Goal: Communication & Community: Share content

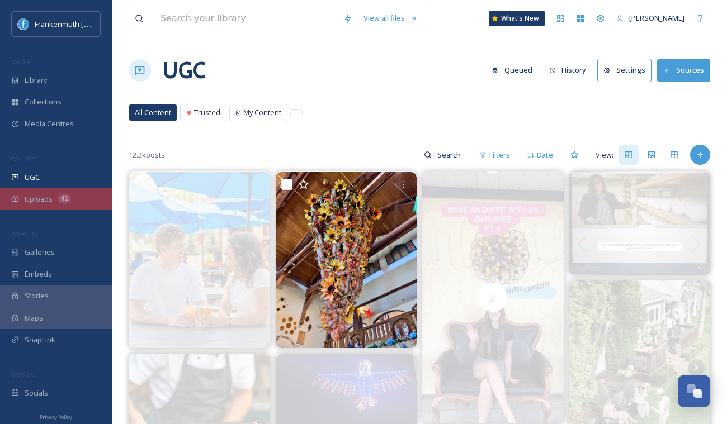
scroll to position [400, 0]
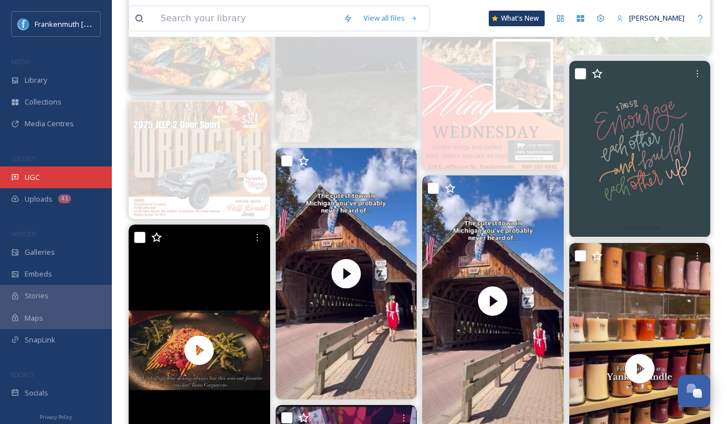
click at [50, 178] on div "UGC" at bounding box center [56, 178] width 112 height 22
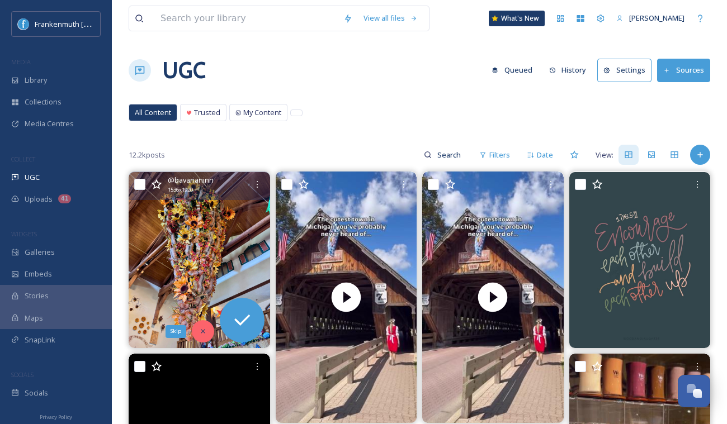
click at [206, 330] on icon at bounding box center [203, 332] width 8 height 8
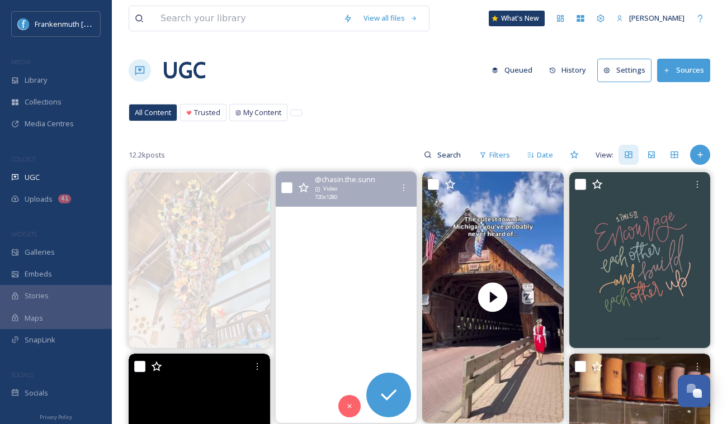
scroll to position [63, 0]
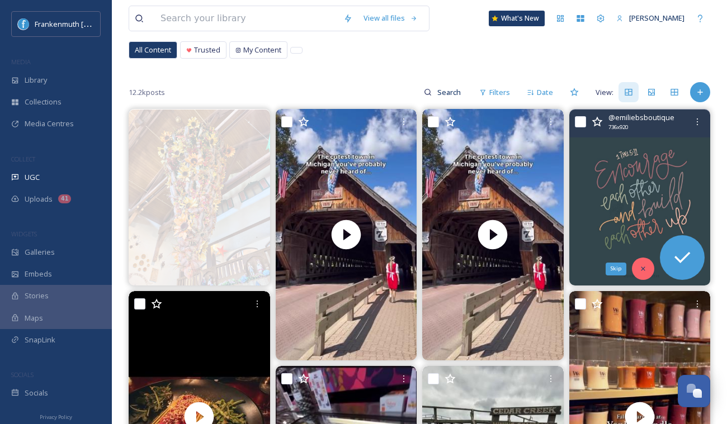
click at [640, 261] on div "Skip" at bounding box center [643, 269] width 22 height 22
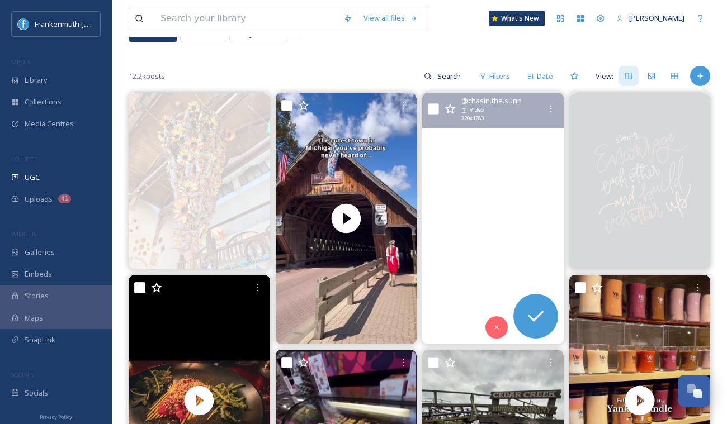
scroll to position [80, 0]
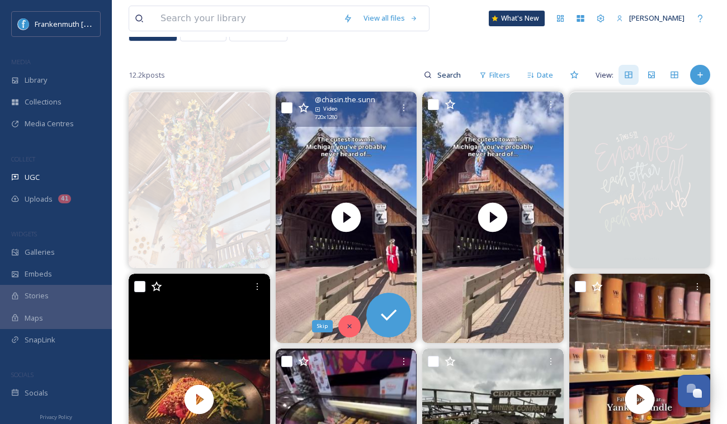
click at [352, 325] on icon at bounding box center [349, 326] width 8 height 8
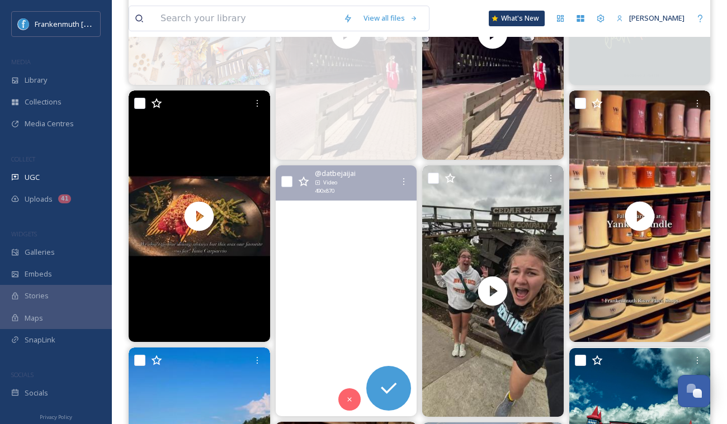
scroll to position [273, 0]
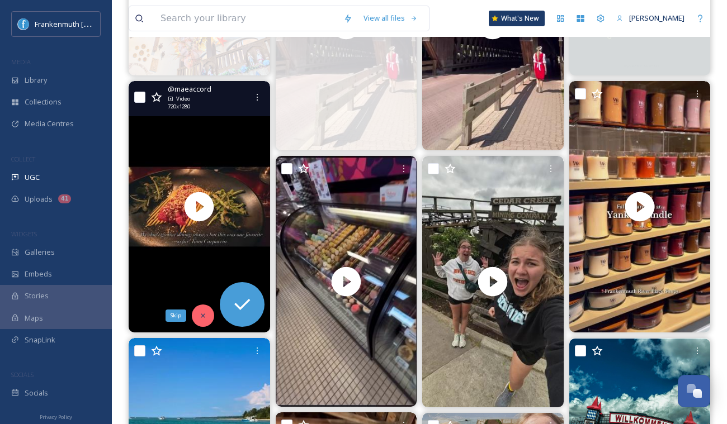
click at [202, 317] on icon at bounding box center [203, 316] width 8 height 8
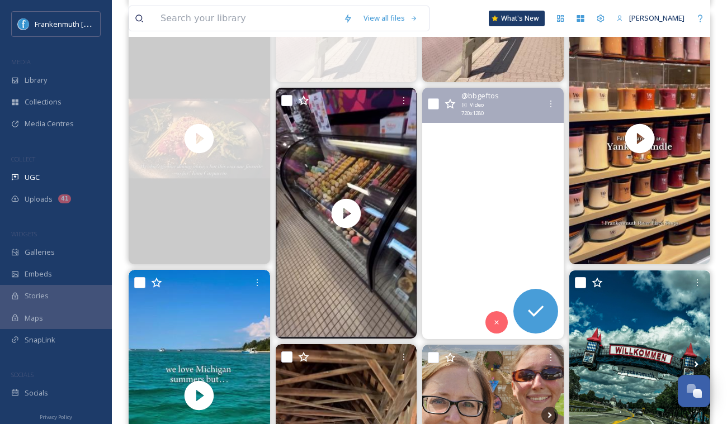
scroll to position [339, 0]
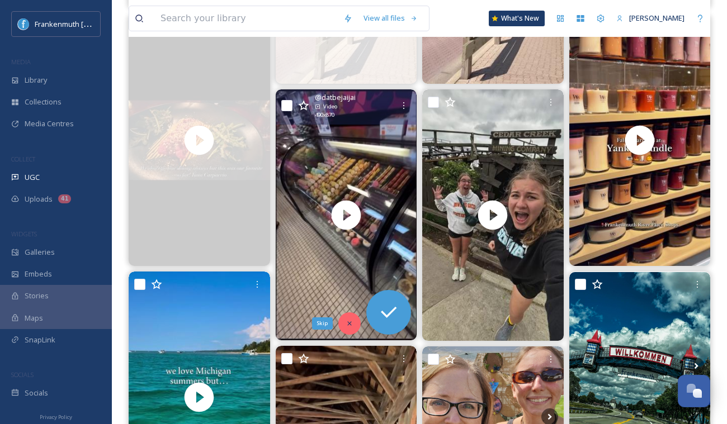
click at [354, 320] on div "Skip" at bounding box center [349, 323] width 22 height 22
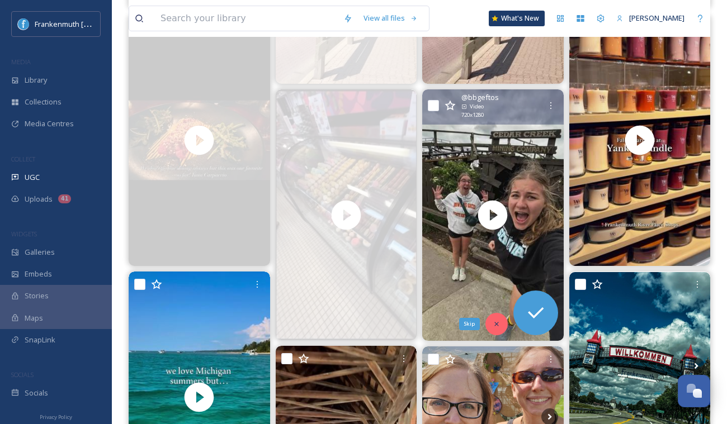
click at [493, 321] on icon at bounding box center [496, 324] width 8 height 8
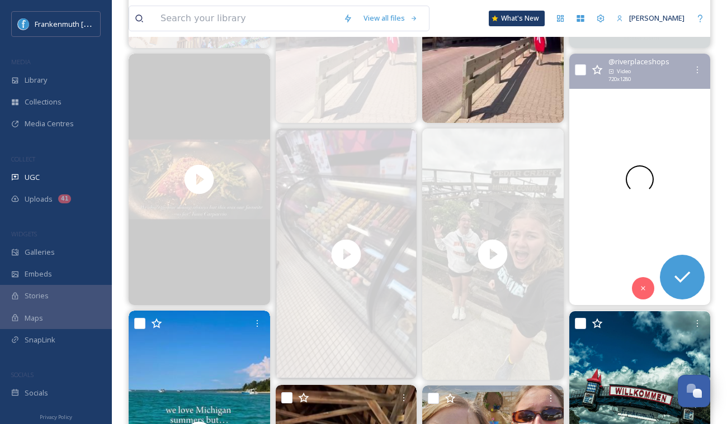
scroll to position [288, 0]
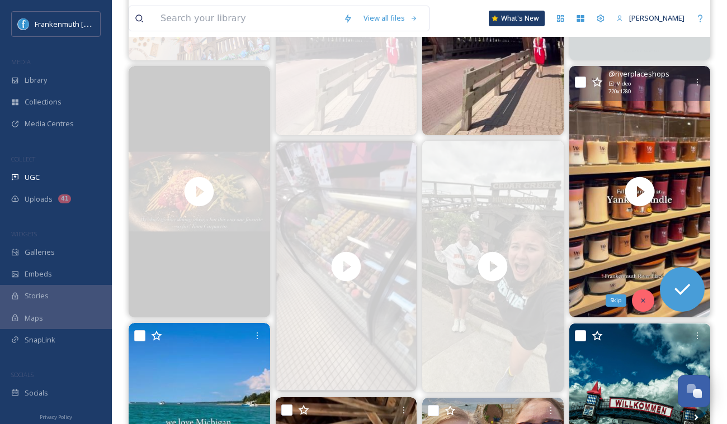
click at [645, 297] on icon at bounding box center [643, 301] width 8 height 8
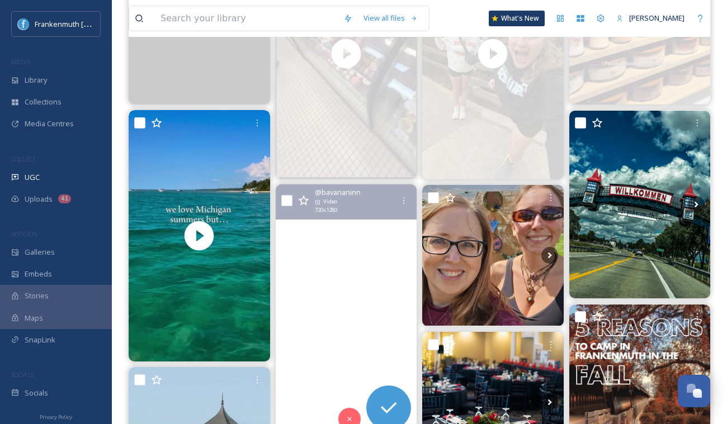
scroll to position [575, 0]
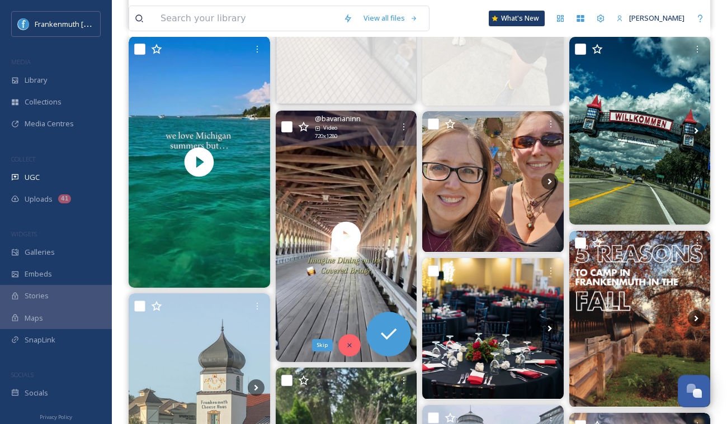
click at [349, 344] on icon at bounding box center [349, 345] width 8 height 8
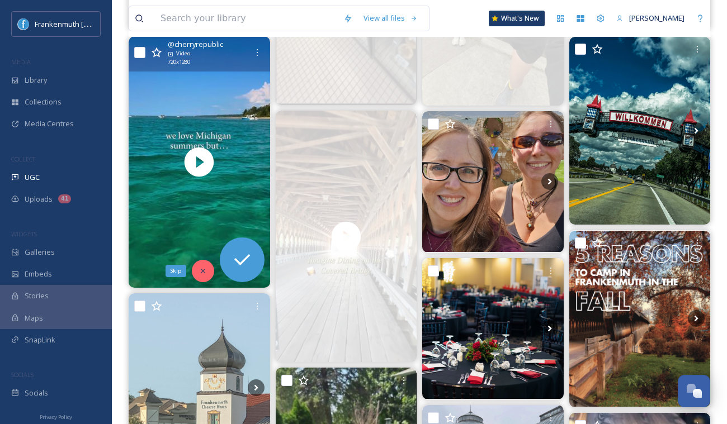
click at [207, 265] on div "Skip" at bounding box center [203, 271] width 22 height 22
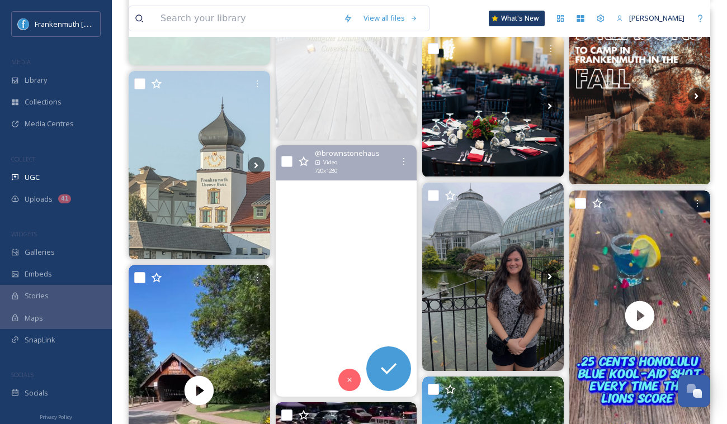
scroll to position [803, 0]
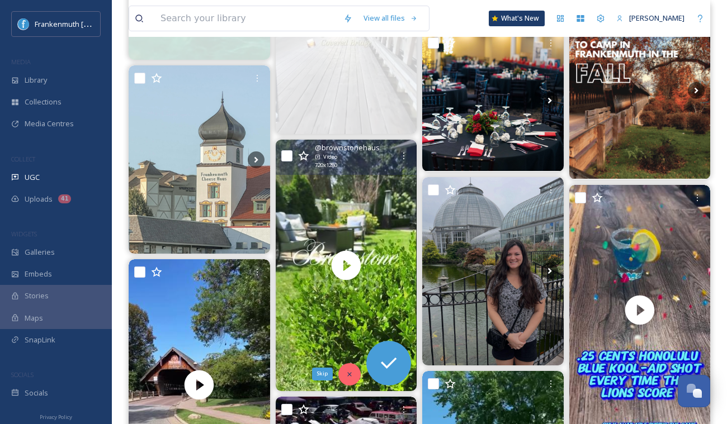
click at [348, 371] on icon at bounding box center [349, 375] width 8 height 8
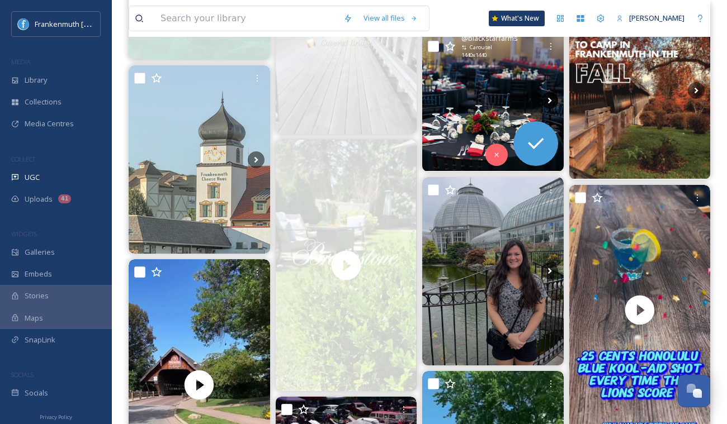
scroll to position [735, 0]
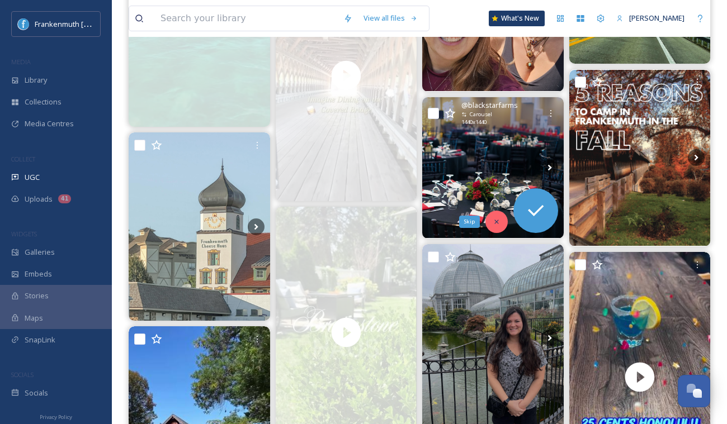
click at [500, 226] on div "Skip" at bounding box center [496, 222] width 22 height 22
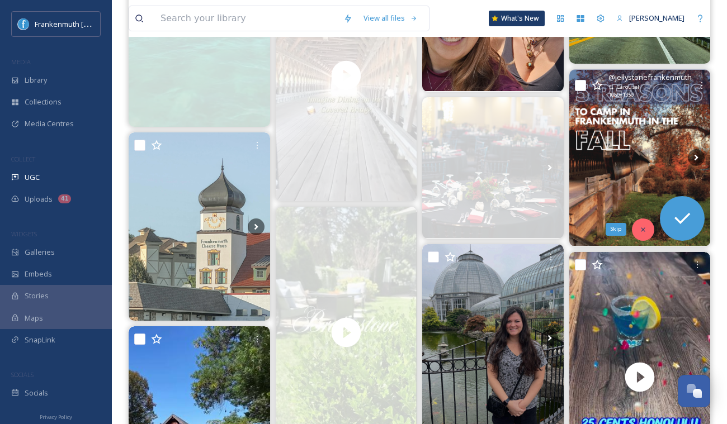
click at [644, 227] on icon at bounding box center [643, 230] width 8 height 8
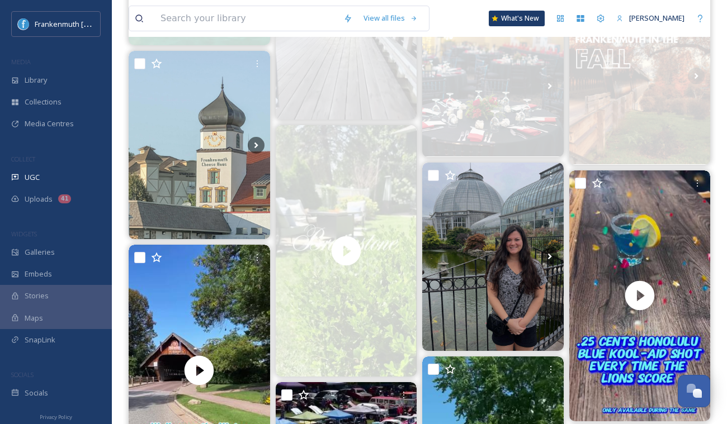
scroll to position [935, 0]
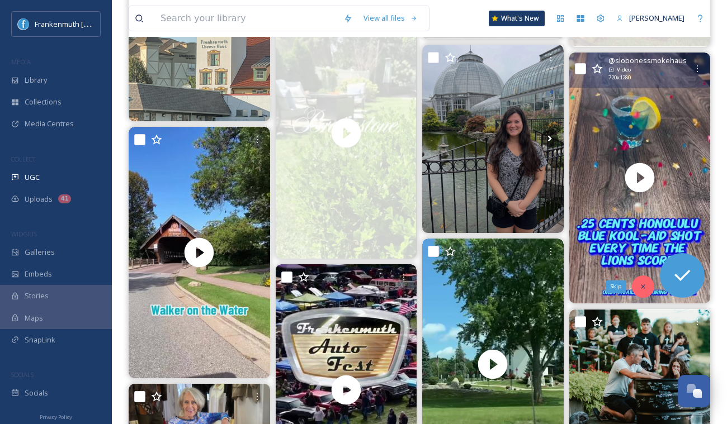
click at [635, 290] on div "Skip" at bounding box center [643, 287] width 22 height 22
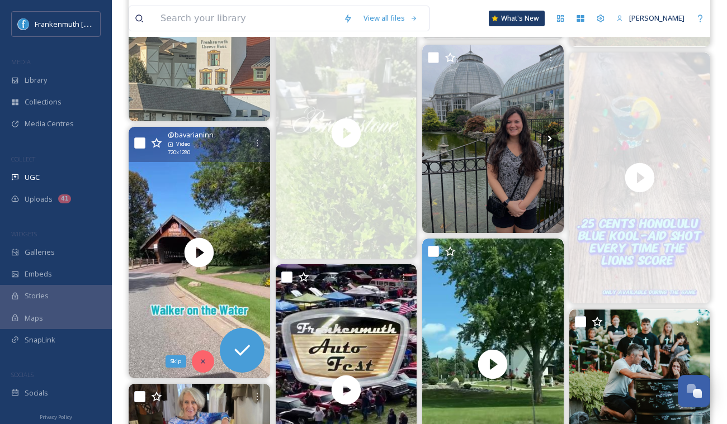
click at [196, 367] on div "Skip" at bounding box center [203, 361] width 22 height 22
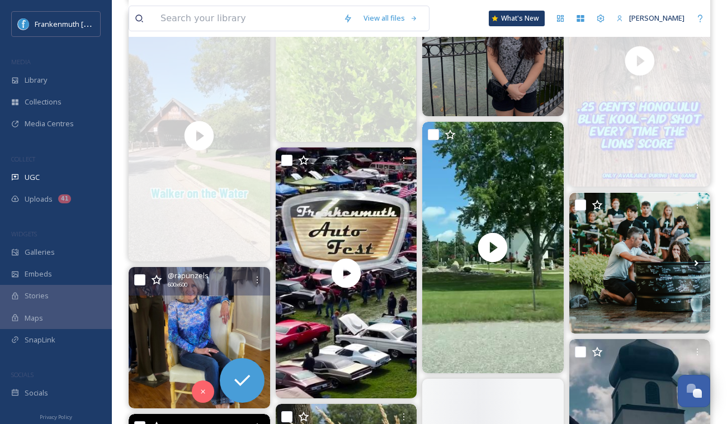
scroll to position [1051, 0]
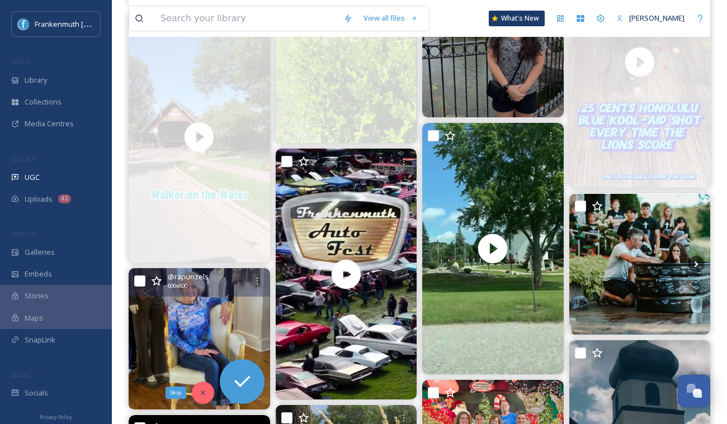
click at [200, 394] on icon at bounding box center [203, 393] width 8 height 8
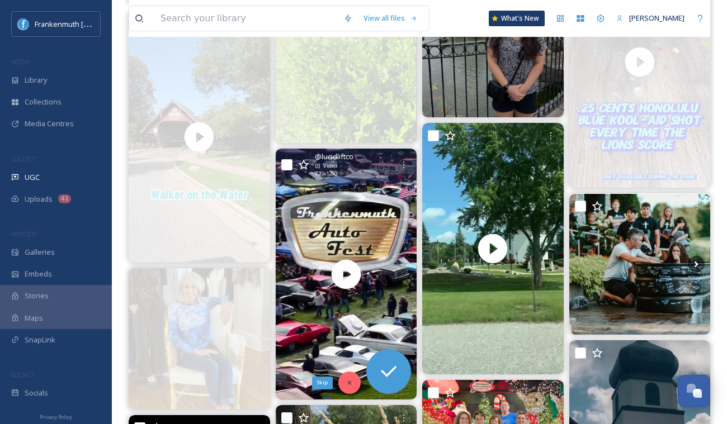
click at [349, 384] on icon at bounding box center [349, 383] width 8 height 8
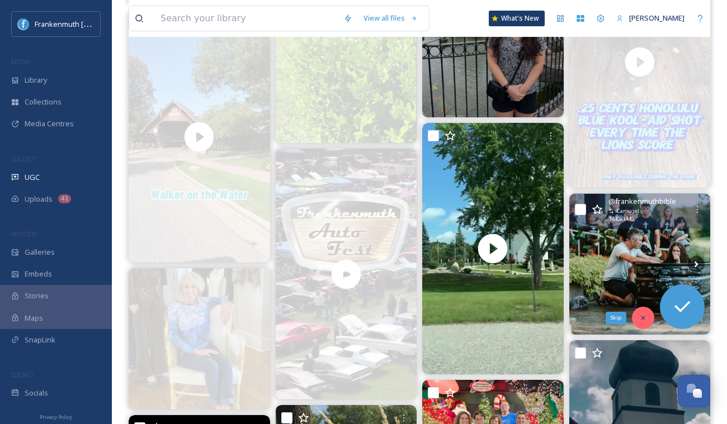
click at [640, 310] on div "Skip" at bounding box center [643, 318] width 22 height 22
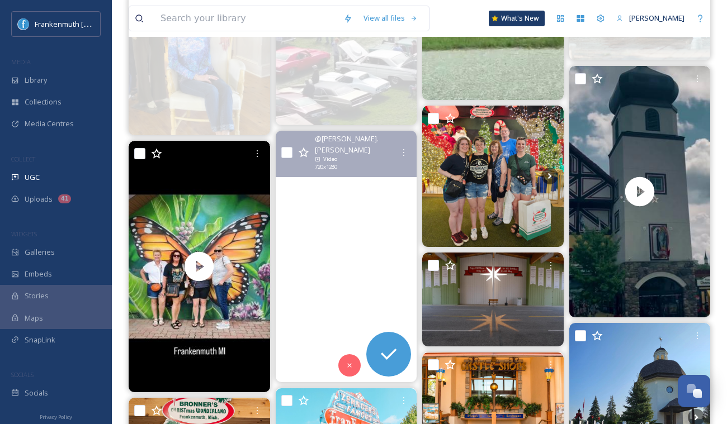
scroll to position [1340, 0]
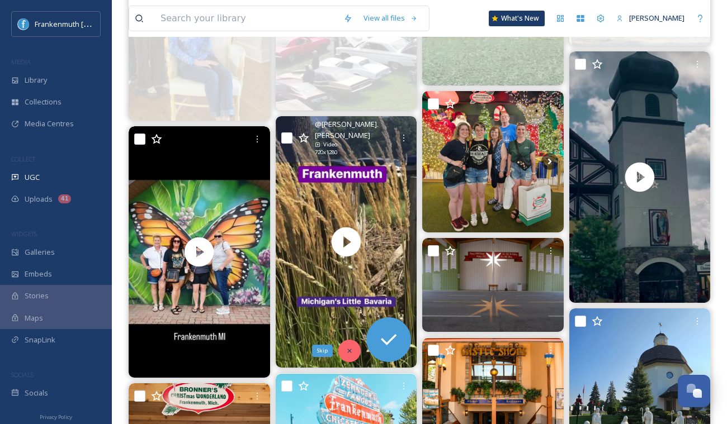
click at [353, 347] on icon at bounding box center [349, 351] width 8 height 8
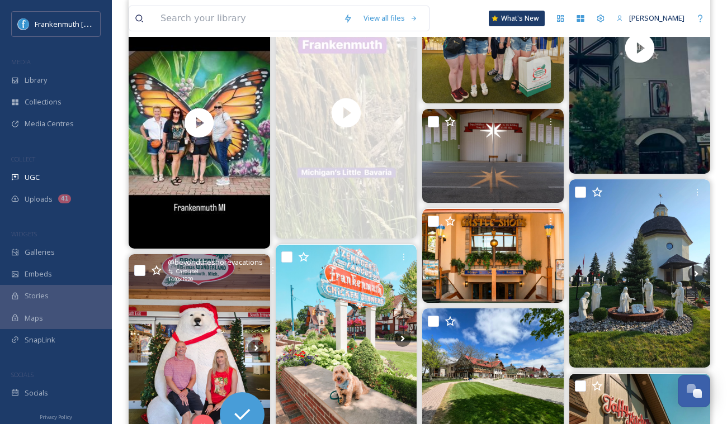
scroll to position [1553, 0]
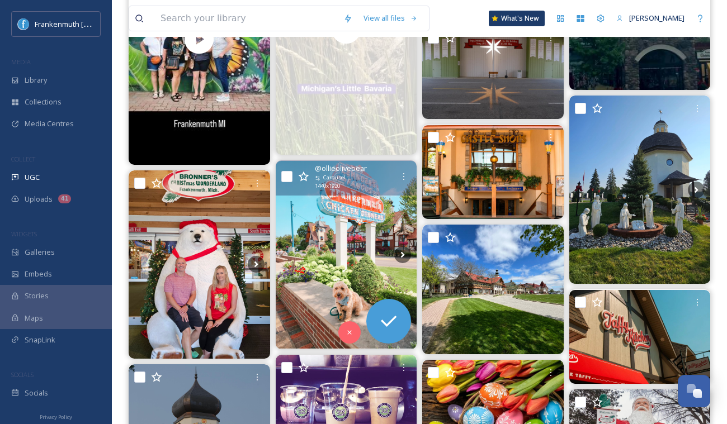
click at [355, 253] on img at bounding box center [346, 255] width 141 height 188
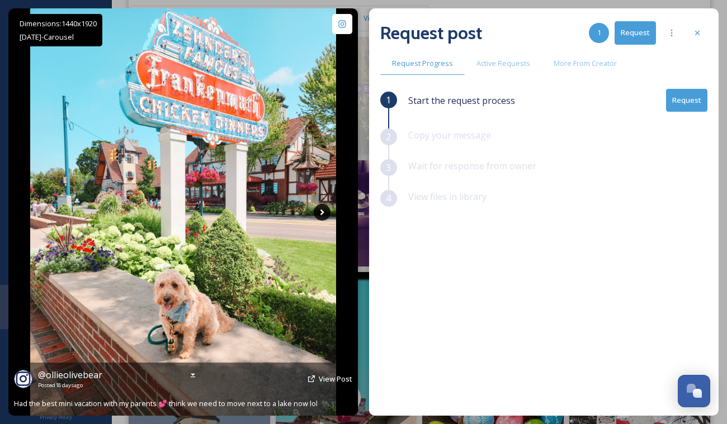
click at [319, 210] on icon at bounding box center [322, 212] width 17 height 17
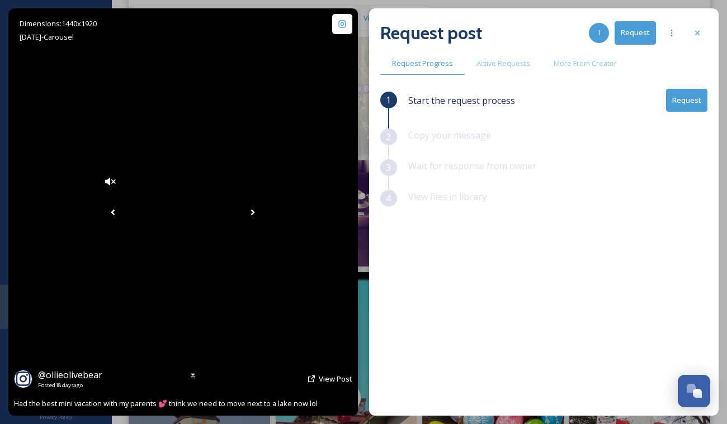
click at [261, 210] on icon at bounding box center [252, 212] width 17 height 17
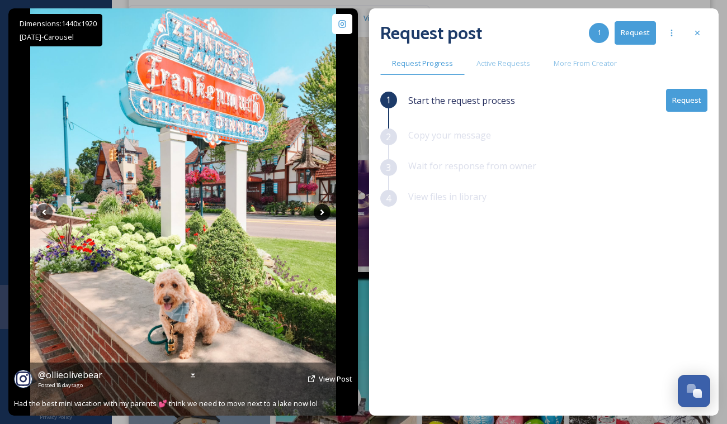
click at [319, 210] on icon at bounding box center [322, 212] width 17 height 17
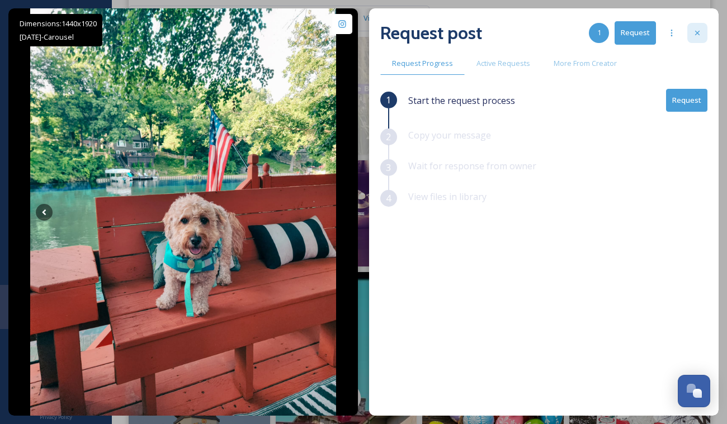
click at [704, 37] on div at bounding box center [697, 33] width 20 height 20
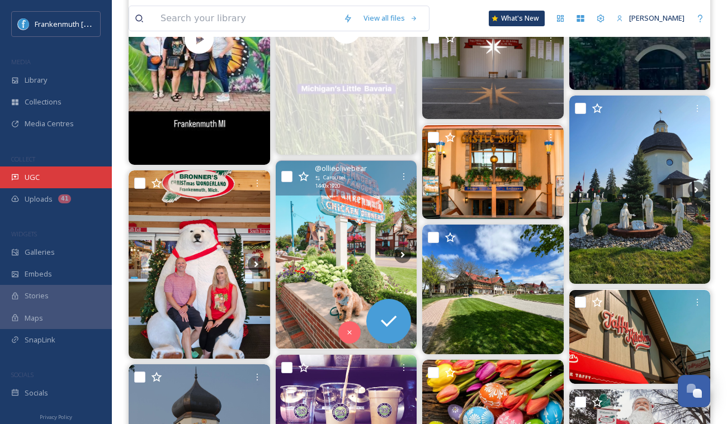
click at [31, 173] on span "UGC" at bounding box center [32, 177] width 15 height 11
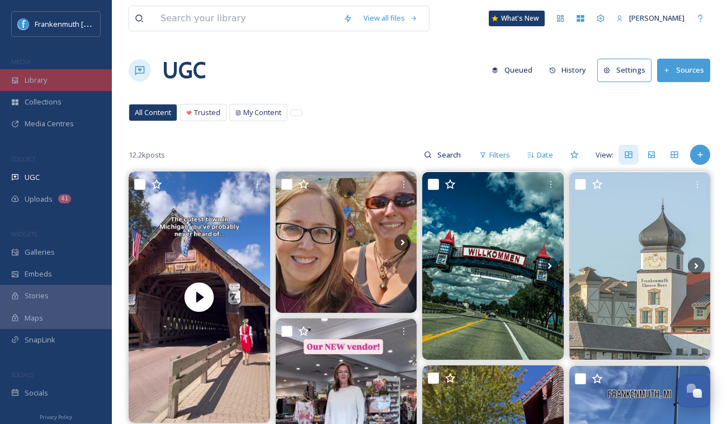
click at [49, 89] on div "Library" at bounding box center [56, 80] width 112 height 22
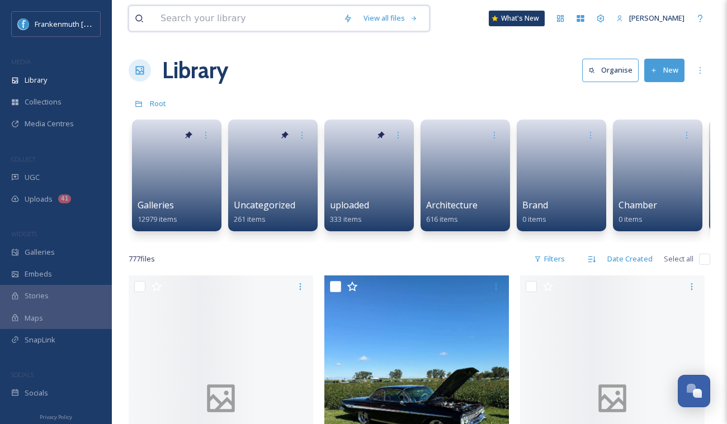
click at [229, 27] on input at bounding box center [246, 18] width 183 height 25
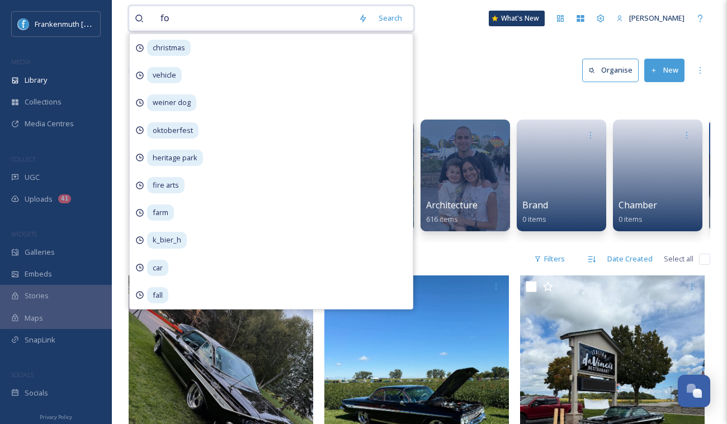
type input "f"
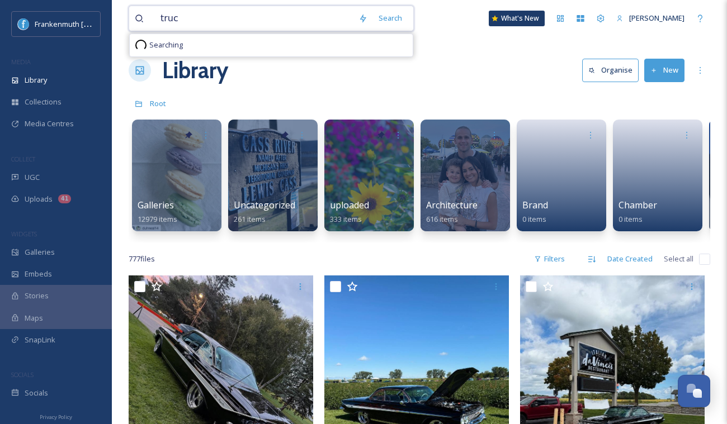
type input "truck"
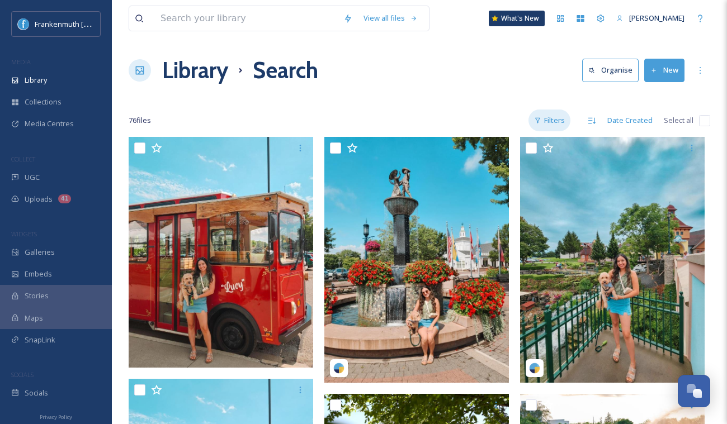
click at [555, 110] on div "Filters" at bounding box center [549, 121] width 42 height 22
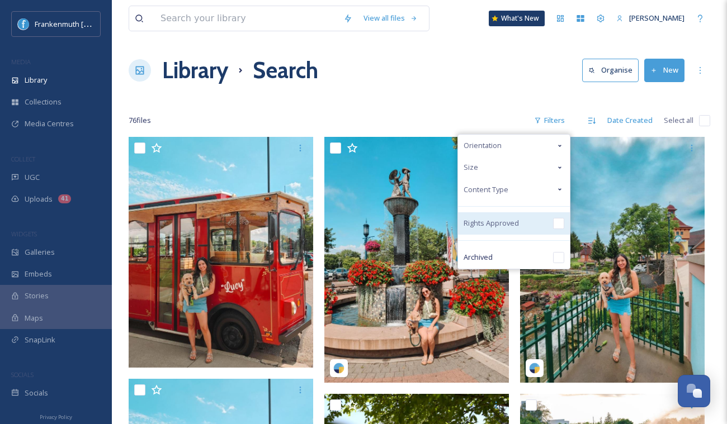
click at [550, 225] on div "Rights Approved" at bounding box center [514, 223] width 112 height 22
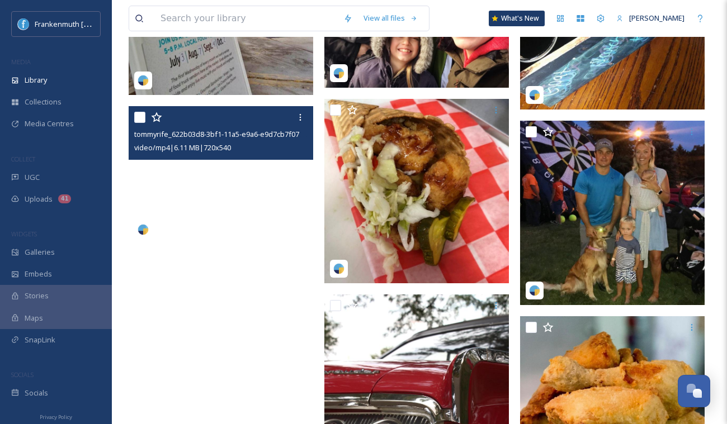
scroll to position [2110, 0]
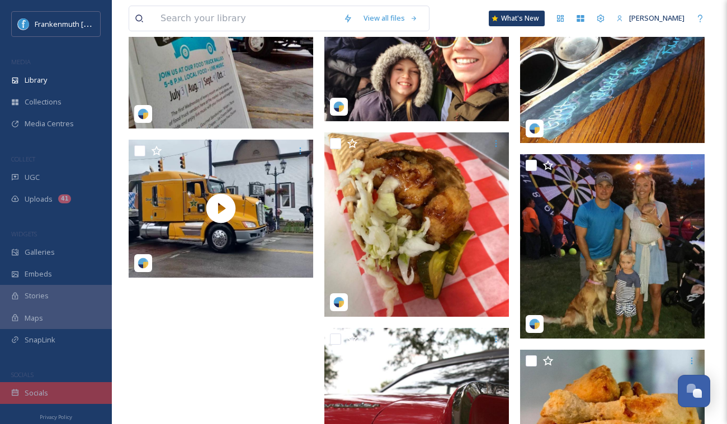
click at [75, 390] on div "Socials" at bounding box center [56, 393] width 112 height 22
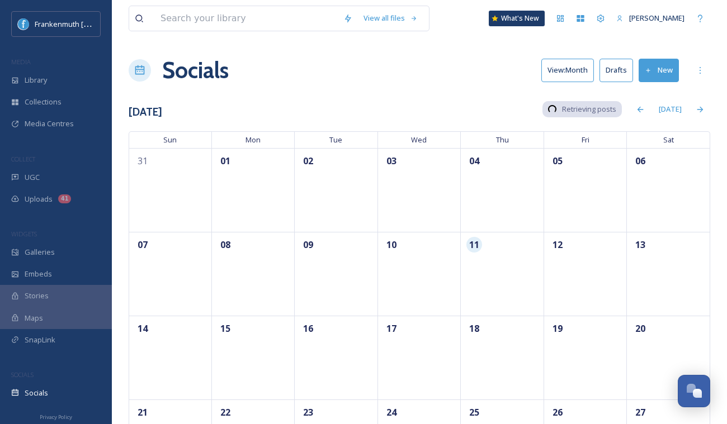
click at [650, 75] on button "New" at bounding box center [658, 70] width 40 height 23
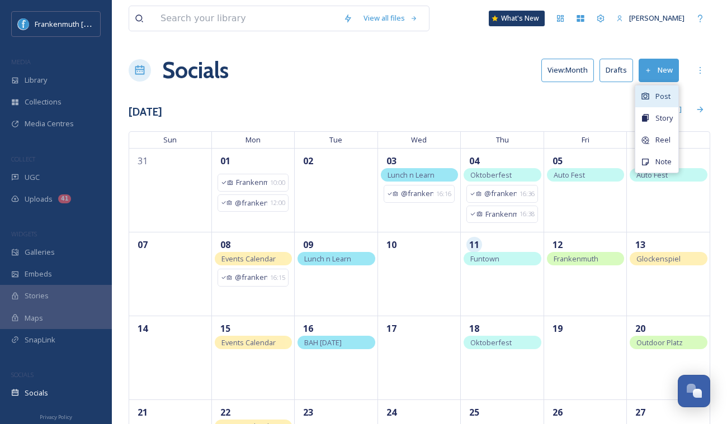
click at [656, 96] on span "Post" at bounding box center [662, 96] width 15 height 11
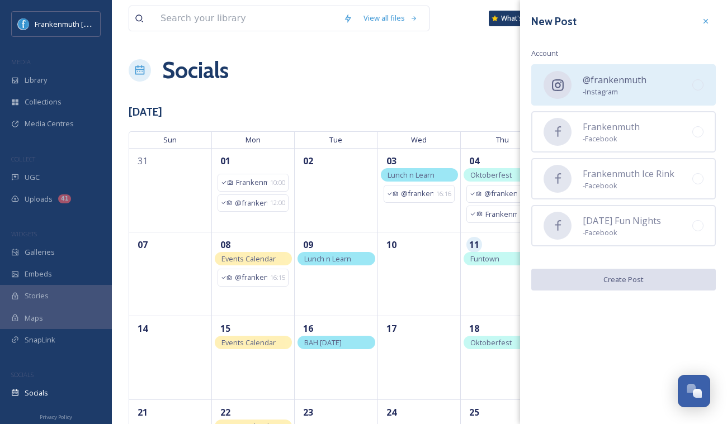
click at [630, 94] on span "- Instagram" at bounding box center [614, 92] width 64 height 11
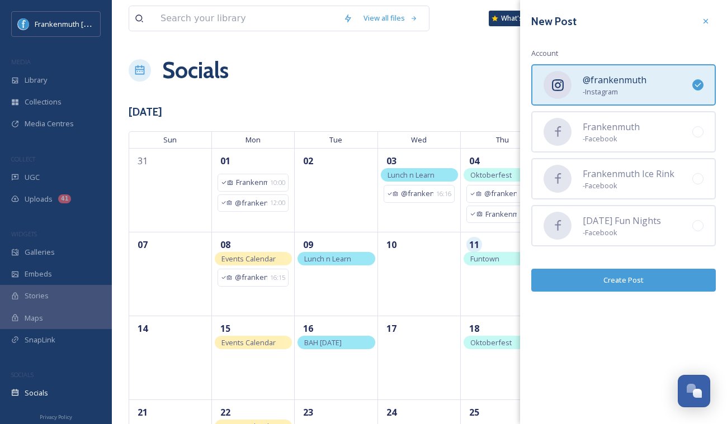
click at [633, 281] on button "Create Post" at bounding box center [623, 280] width 184 height 23
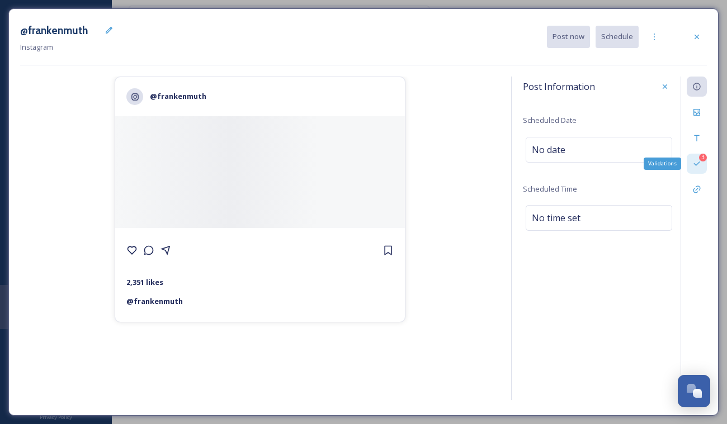
click at [698, 163] on icon at bounding box center [696, 163] width 9 height 9
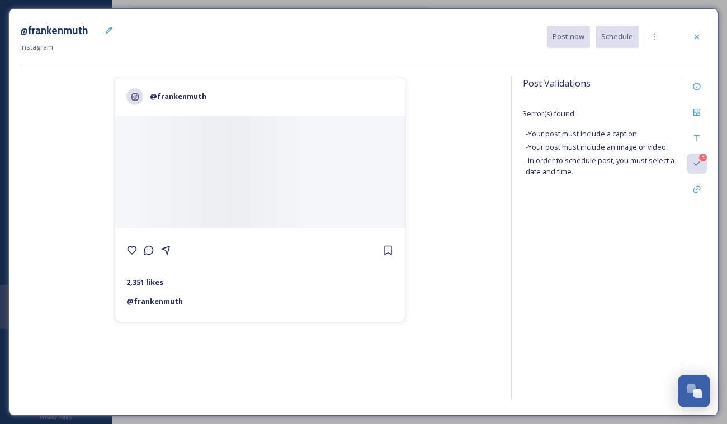
click at [571, 163] on span "- In order to schedule post, you must select a date and time." at bounding box center [601, 165] width 152 height 21
click at [696, 137] on icon at bounding box center [696, 138] width 5 height 6
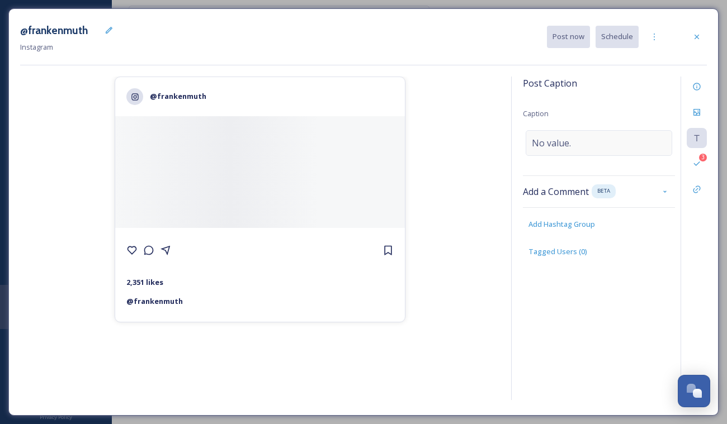
click at [596, 140] on div "No value." at bounding box center [598, 143] width 146 height 26
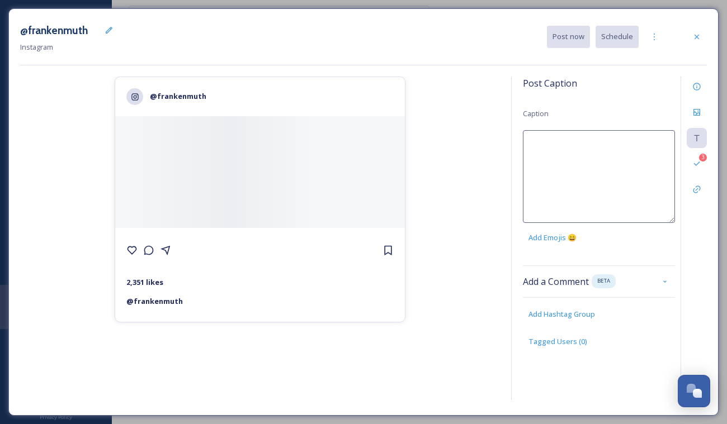
click at [596, 140] on textarea at bounding box center [599, 176] width 152 height 93
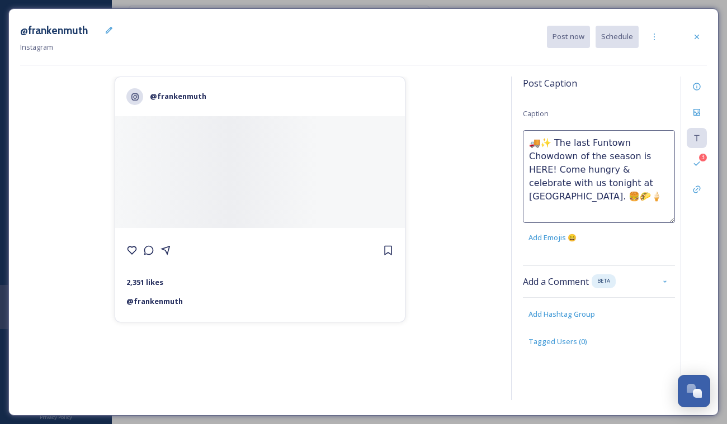
click at [547, 143] on textarea "🚚✨ The last Funtown Chowdown of the season is HERE! Come hungry & celebrate wit…" at bounding box center [599, 176] width 152 height 93
click at [659, 144] on textarea "🚚 The last Funtown Chowdown of the season is HERE! Come hungry & celebrate with…" at bounding box center [599, 176] width 152 height 93
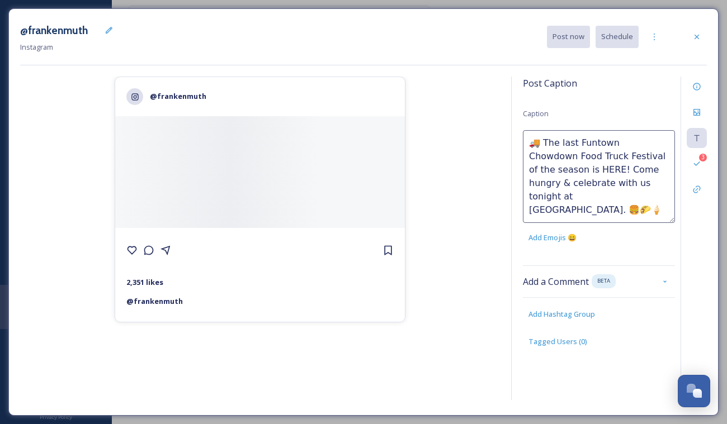
click at [627, 168] on textarea "🚚 The last Funtown Chowdown Food Truck Festival of the season is HERE! Come hun…" at bounding box center [599, 176] width 152 height 93
drag, startPoint x: 602, startPoint y: 180, endPoint x: 642, endPoint y: 181, distance: 39.1
click at [642, 181] on textarea "🚚 The last Funtown Chowdown Food Truck Festival of the season is HERE! Come hun…" at bounding box center [599, 176] width 152 height 93
drag, startPoint x: 561, startPoint y: 212, endPoint x: 521, endPoint y: 212, distance: 39.7
click at [521, 212] on div "Post Caption Caption 🚚 The last Funtown Chowdown Food Truck Festival of the sea…" at bounding box center [609, 239] width 196 height 324
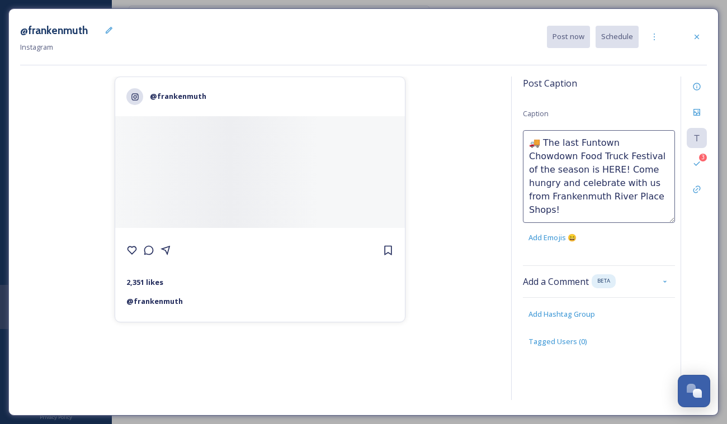
click at [635, 182] on textarea "🚚 The last Funtown Chowdown Food Truck Festival of the season is HERE! Come hun…" at bounding box center [599, 176] width 152 height 93
click at [586, 212] on textarea "🚚 The last Funtown Chowdown Food Truck Festival of the season is HERE! Come hun…" at bounding box center [599, 176] width 152 height 93
type textarea "🚚 The last Funtown Chowdown Food Truck Festival of the season is HERE! Come hun…"
click at [649, 86] on div "Post Caption" at bounding box center [599, 83] width 152 height 13
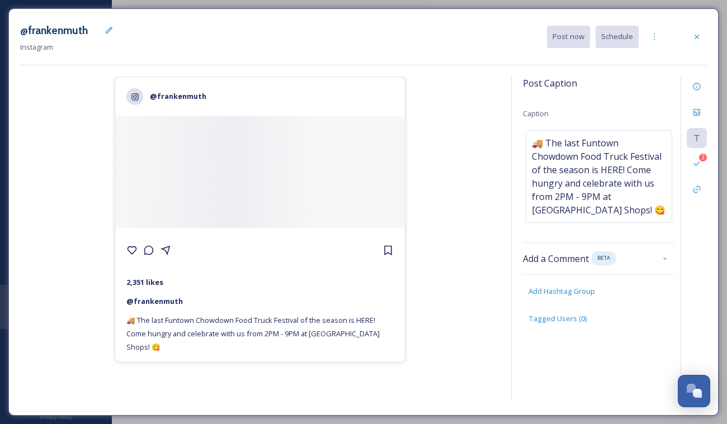
click at [615, 223] on div "Post Caption Caption 🚚 The last Funtown Chowdown Food Truck Festival of the sea…" at bounding box center [599, 212] width 152 height 270
click at [615, 215] on span "🚚 The last Funtown Chowdown Food Truck Festival of the season is HERE! Come hun…" at bounding box center [598, 176] width 134 height 80
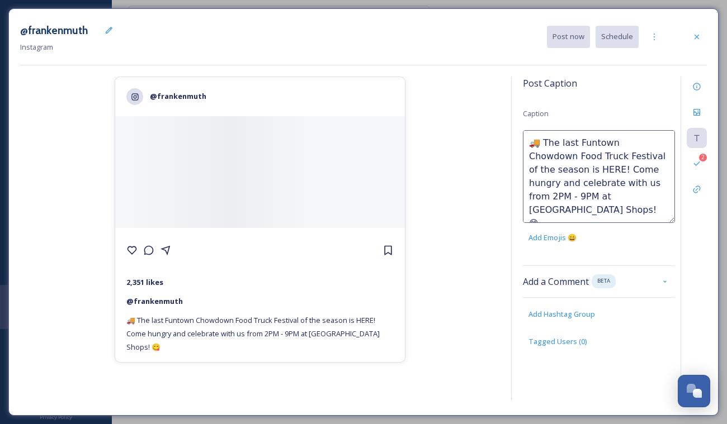
click at [615, 215] on textarea "🚚 The last Funtown Chowdown Food Truck Festival of the season is HERE! Come hun…" at bounding box center [599, 176] width 152 height 93
click at [607, 209] on textarea "🚚 The last Funtown Chowdown Food Truck Festival of the season is HERE! Come hun…" at bounding box center [599, 176] width 152 height 93
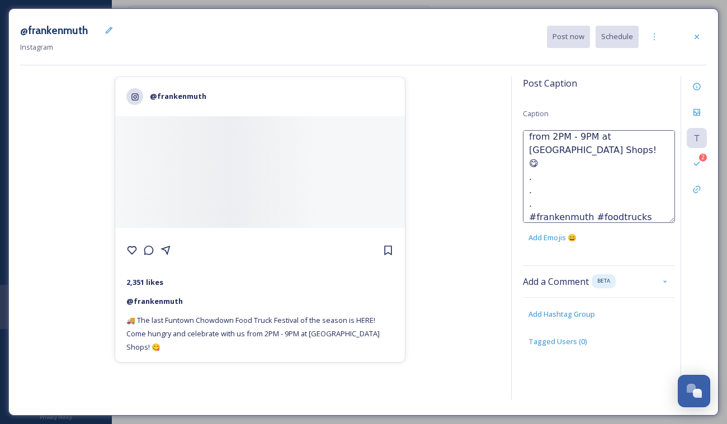
scroll to position [73, 0]
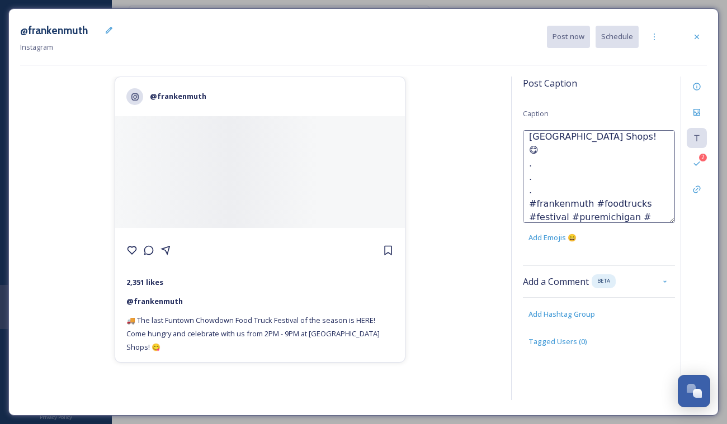
type textarea "🚚 The last Funtown Chowdown Food Truck Festival of the season is HERE! Come hun…"
click at [472, 267] on div "@frankenmuth 2,351 likes @ frankenmuth 🚚 The last Funtown Chowdown Food Truck F…" at bounding box center [260, 241] width 480 height 328
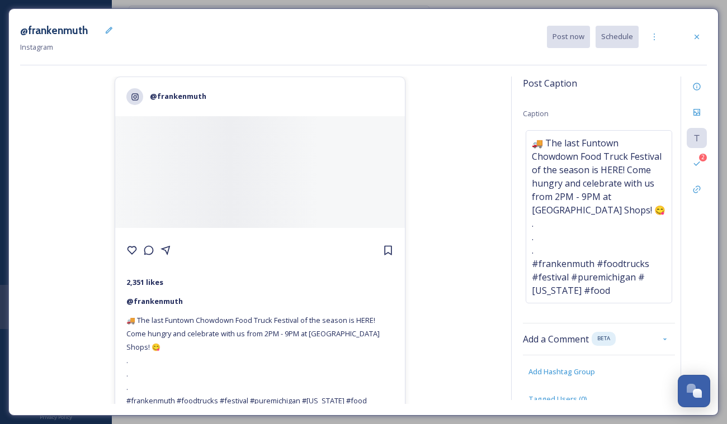
scroll to position [7, 0]
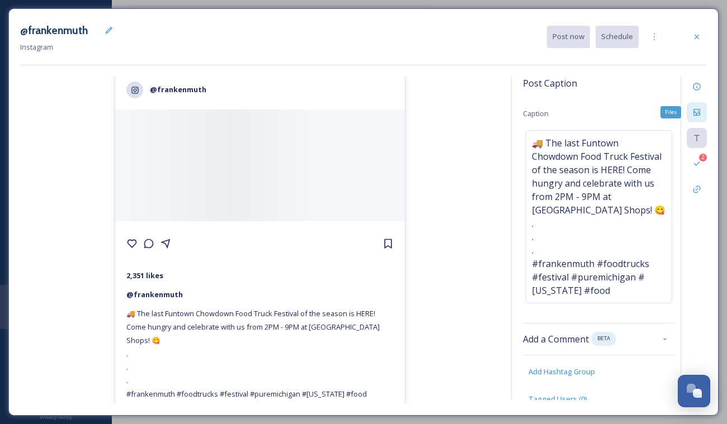
click at [694, 113] on icon at bounding box center [696, 112] width 7 height 7
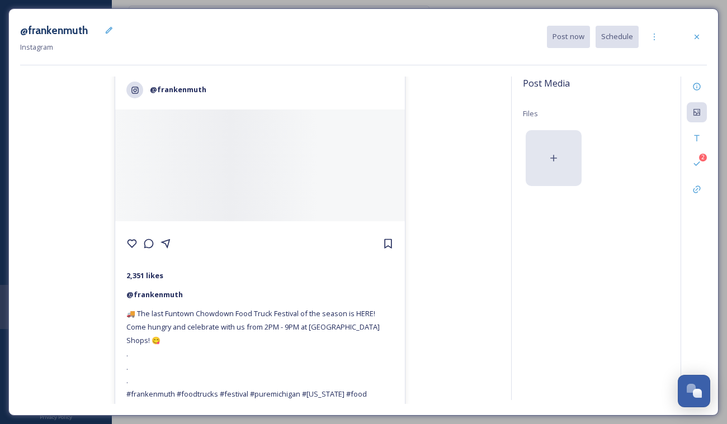
click at [558, 160] on icon at bounding box center [553, 158] width 11 height 11
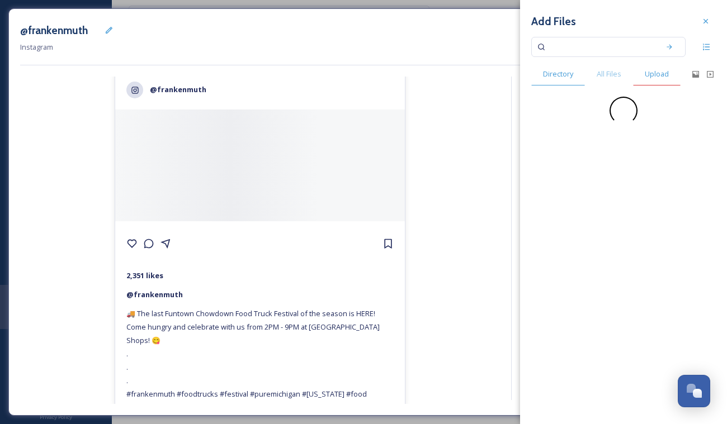
click at [652, 77] on span "Upload" at bounding box center [656, 74] width 24 height 11
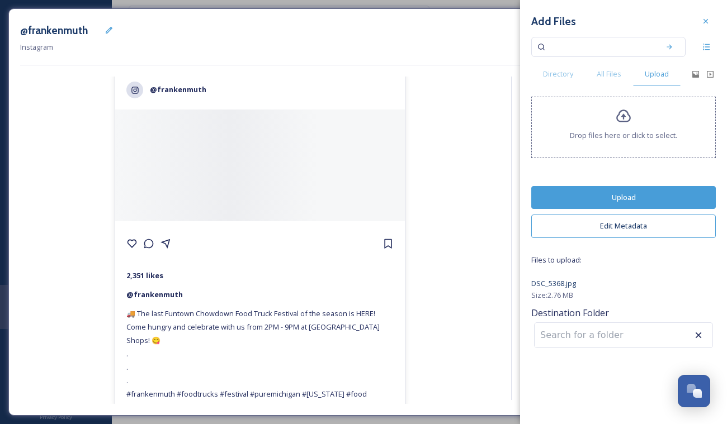
click at [644, 202] on button "Upload" at bounding box center [623, 197] width 184 height 23
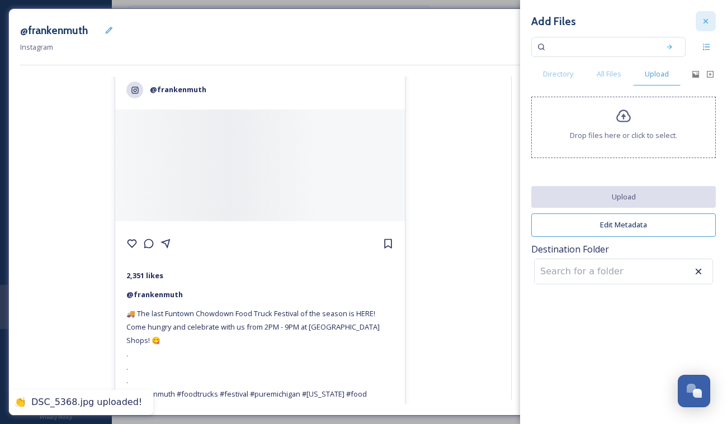
scroll to position [0, 0]
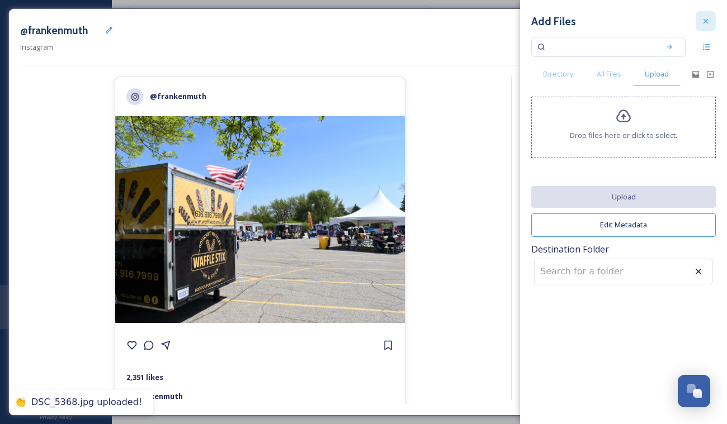
click at [706, 25] on icon at bounding box center [705, 21] width 9 height 9
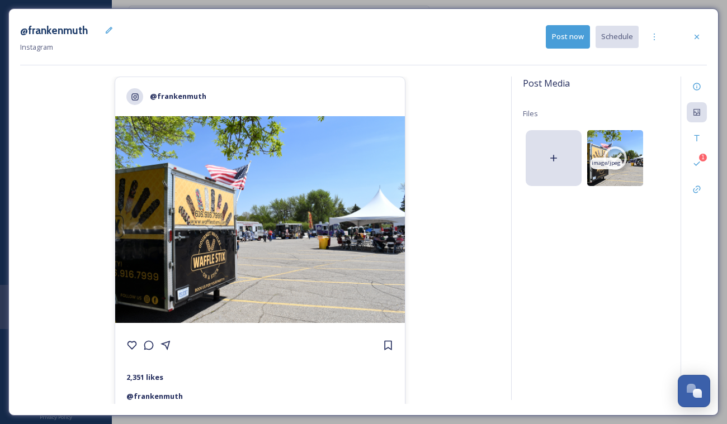
click at [629, 160] on img at bounding box center [615, 158] width 56 height 56
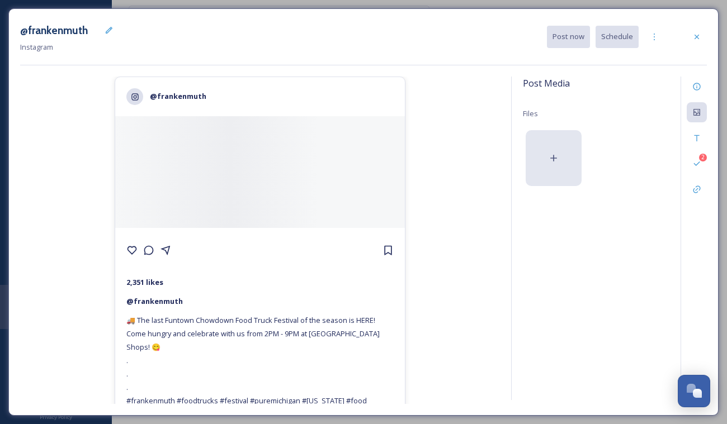
click at [569, 164] on div at bounding box center [553, 158] width 56 height 56
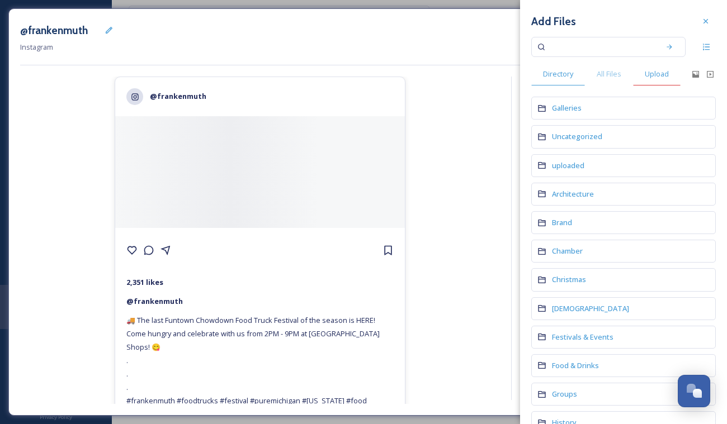
click at [655, 78] on span "Upload" at bounding box center [656, 74] width 24 height 11
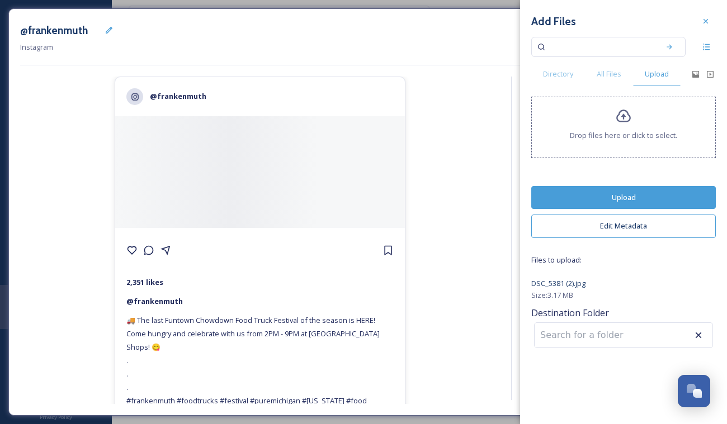
click at [646, 195] on button "Upload" at bounding box center [623, 197] width 184 height 23
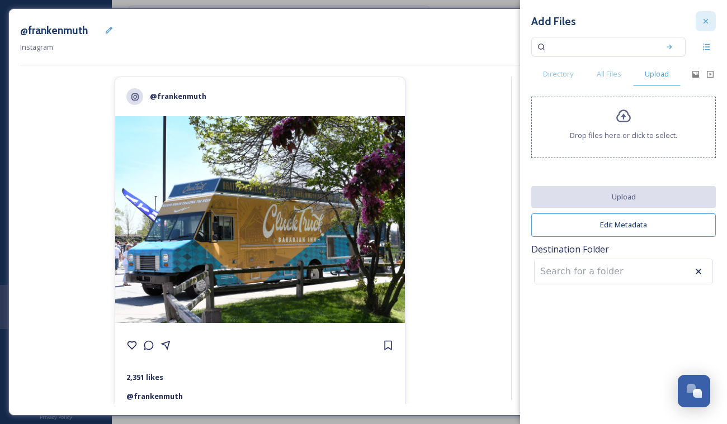
click at [705, 23] on icon at bounding box center [705, 21] width 9 height 9
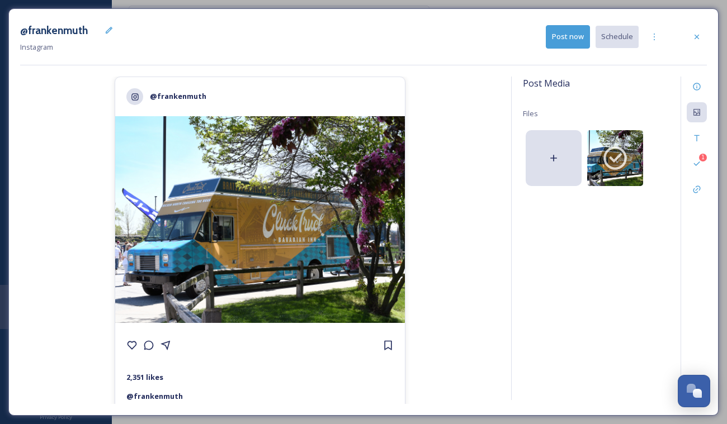
scroll to position [106, 0]
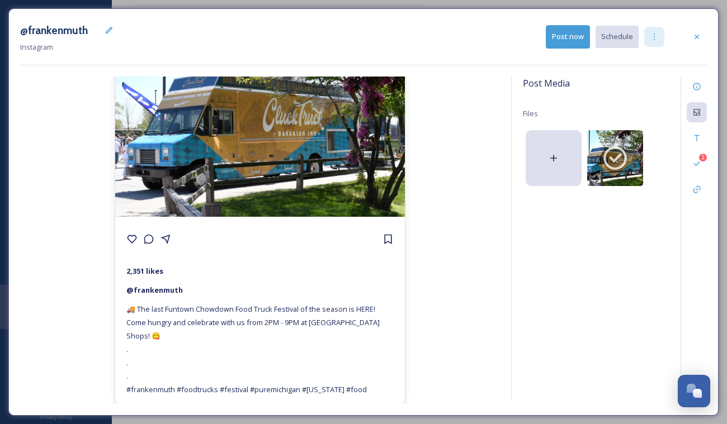
click at [659, 39] on div at bounding box center [654, 37] width 20 height 20
click at [651, 58] on span "Duplicate Post" at bounding box center [634, 61] width 48 height 11
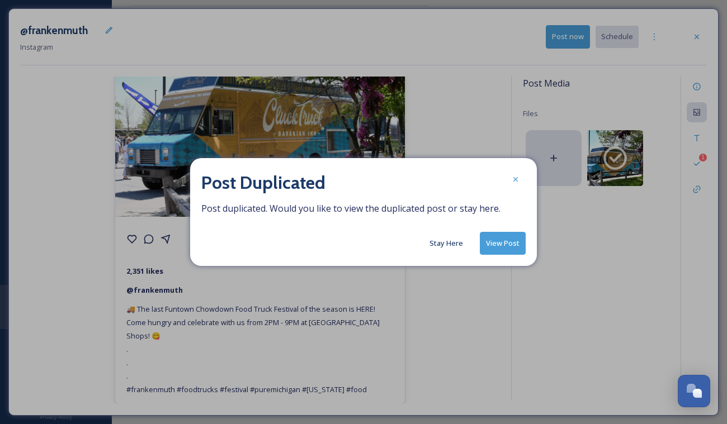
click at [465, 248] on button "Stay Here" at bounding box center [446, 243] width 45 height 22
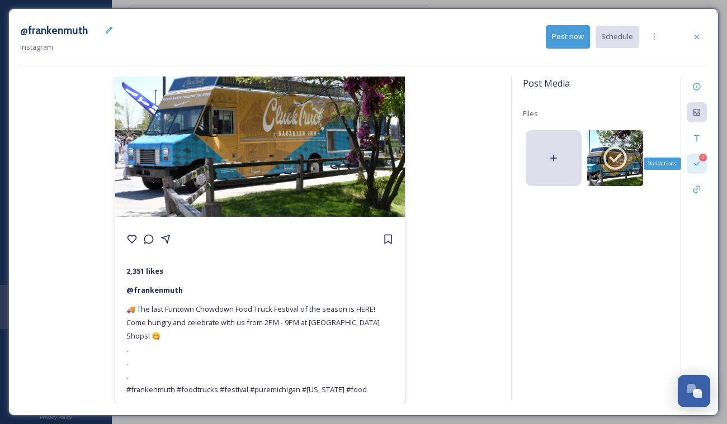
click at [702, 163] on div "1 Validations" at bounding box center [696, 164] width 20 height 20
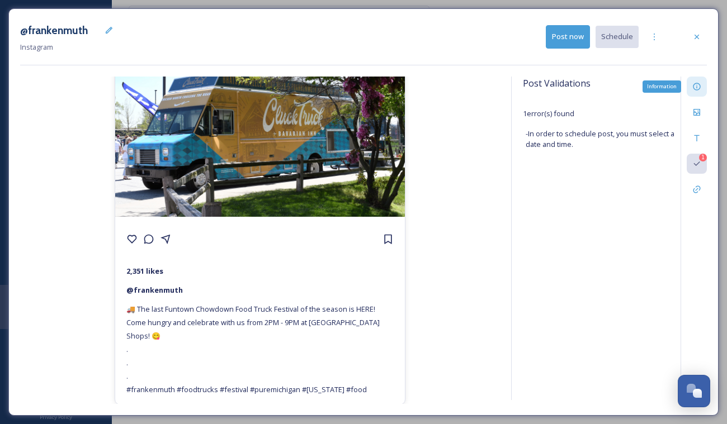
click at [702, 79] on div "Information" at bounding box center [696, 87] width 20 height 20
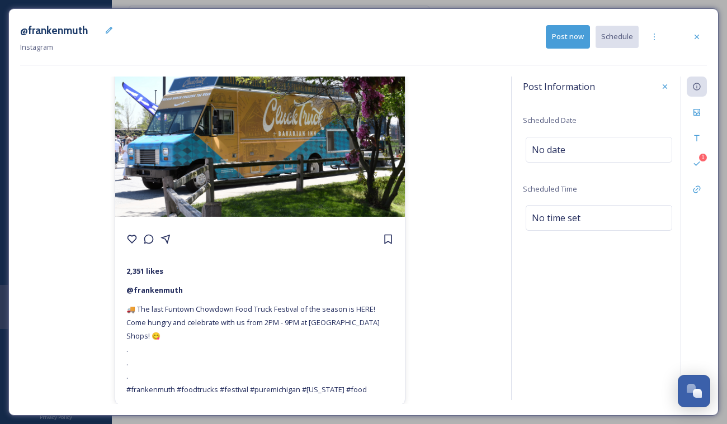
click at [566, 45] on button "Post now" at bounding box center [567, 36] width 44 height 23
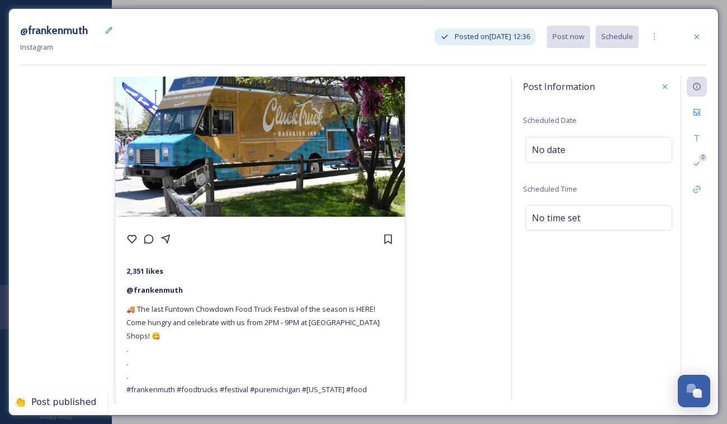
scroll to position [0, 0]
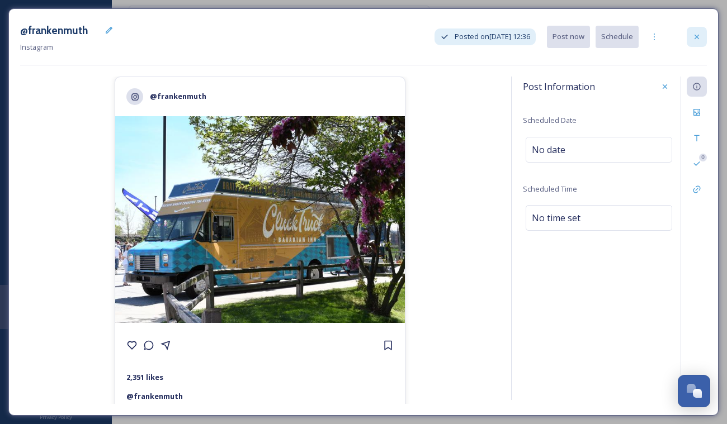
click at [705, 32] on div at bounding box center [696, 37] width 20 height 20
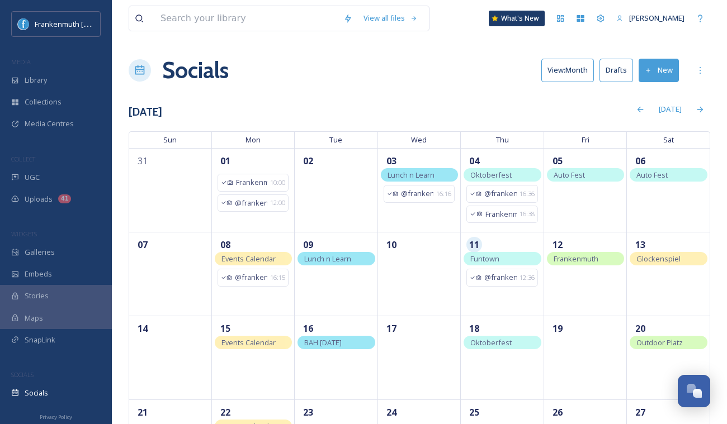
click at [611, 65] on button "Drafts" at bounding box center [616, 70] width 34 height 23
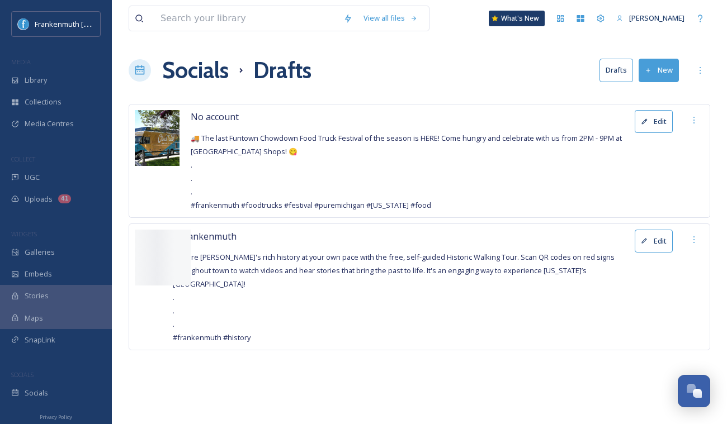
click at [656, 129] on button "Edit" at bounding box center [653, 121] width 38 height 23
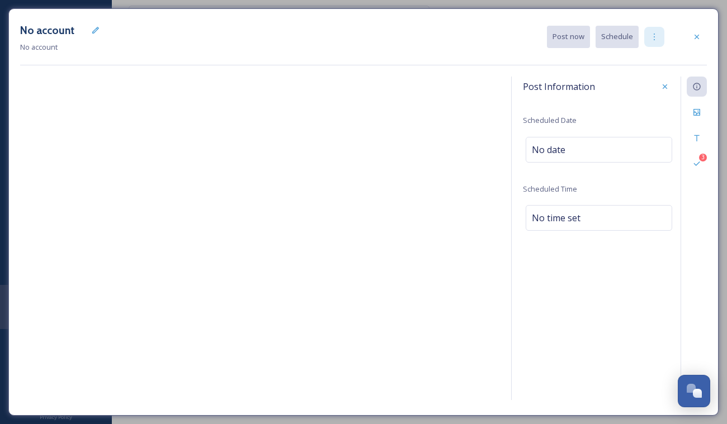
click at [654, 34] on icon at bounding box center [653, 36] width 9 height 9
click at [98, 32] on div "Edit" at bounding box center [96, 30] width 20 height 20
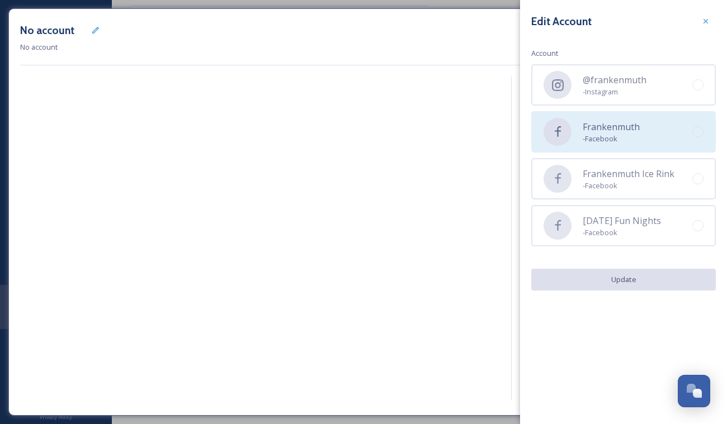
click at [681, 136] on div "Frankenmuth - Facebook" at bounding box center [623, 131] width 184 height 41
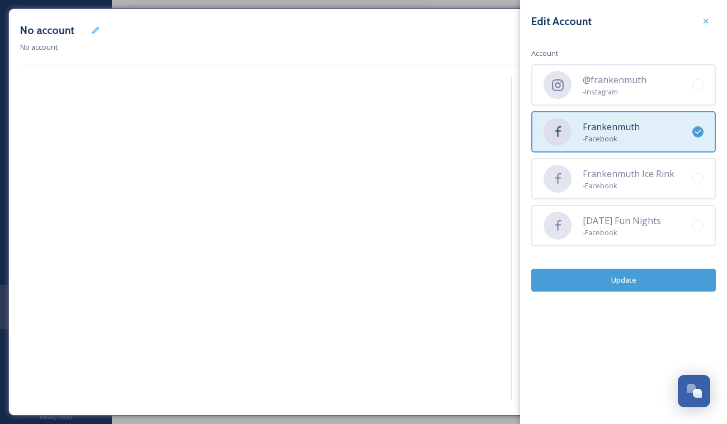
click at [658, 285] on button "Update" at bounding box center [623, 280] width 184 height 23
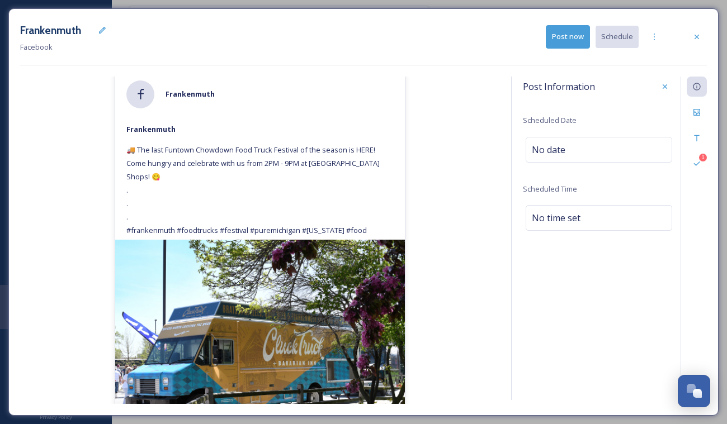
scroll to position [7, 0]
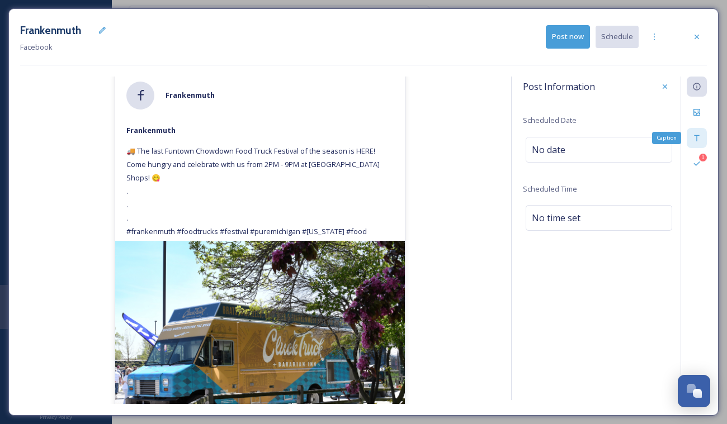
click at [693, 137] on icon at bounding box center [696, 138] width 9 height 9
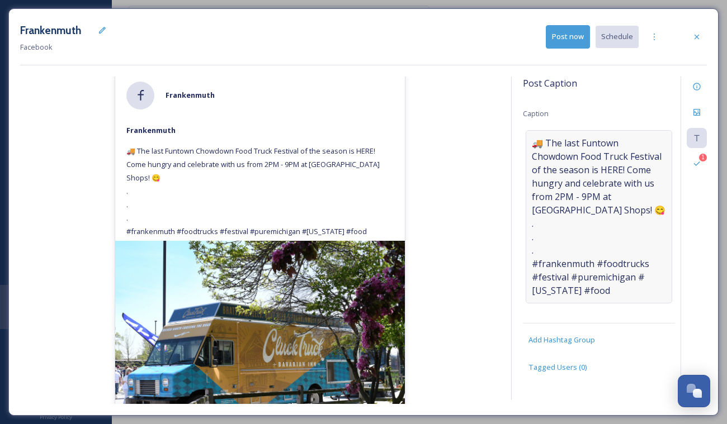
click at [563, 254] on span "🚚 The last Funtown Chowdown Food Truck Festival of the season is HERE! Come hun…" at bounding box center [598, 216] width 134 height 161
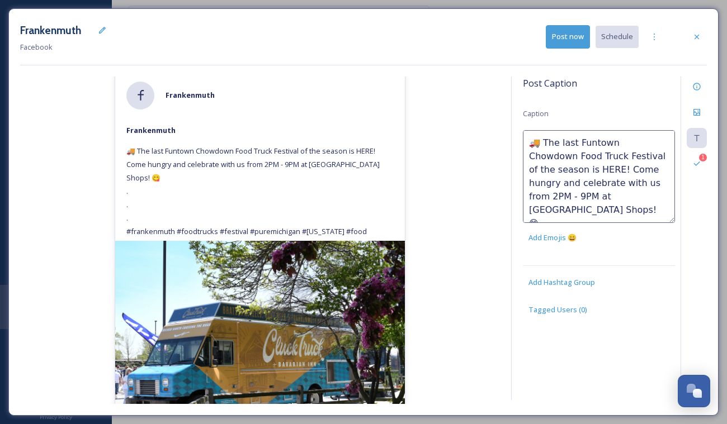
scroll to position [80, 0]
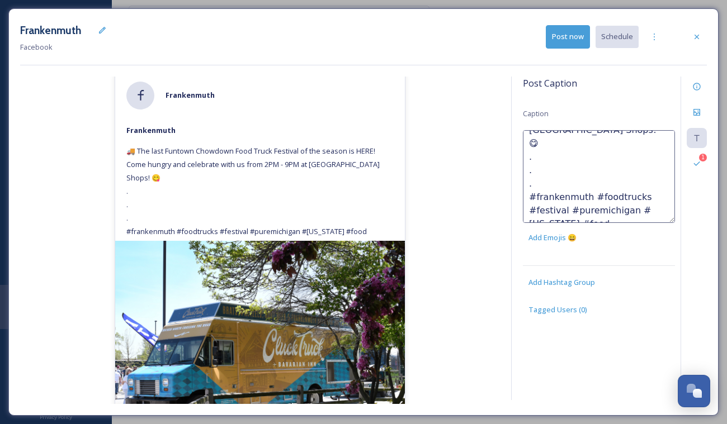
drag, startPoint x: 603, startPoint y: 211, endPoint x: 521, endPoint y: 144, distance: 105.6
click at [521, 144] on div "Post Caption Caption 🚚 The last Funtown Chowdown Food Truck Festival of the sea…" at bounding box center [609, 239] width 196 height 324
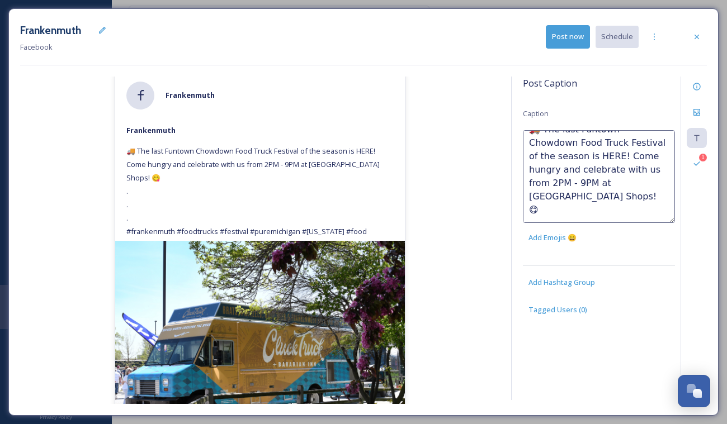
scroll to position [6, 0]
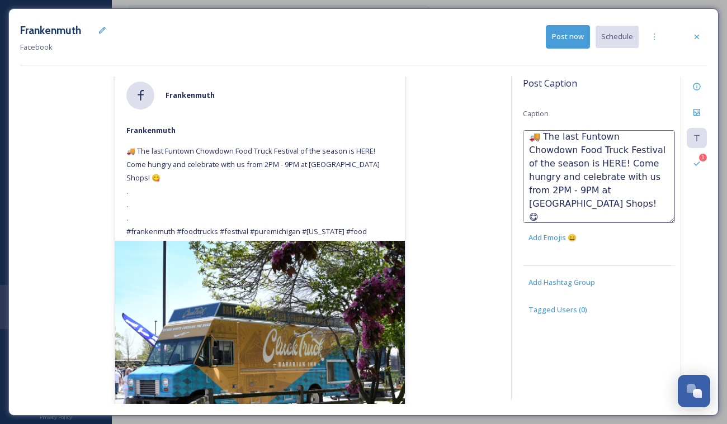
type textarea "🚚 The last Funtown Chowdown Food Truck Festival of the season is HERE! Come hun…"
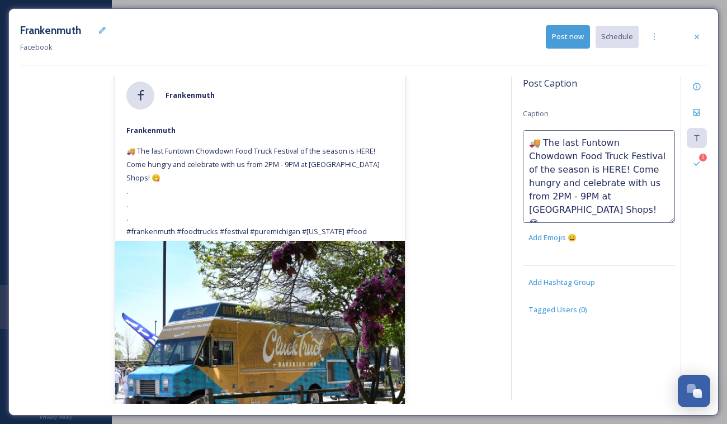
click at [480, 158] on div "[PERSON_NAME] 🚚 The last Funtown Chowdown Food Truck Festival of the season is …" at bounding box center [260, 241] width 480 height 328
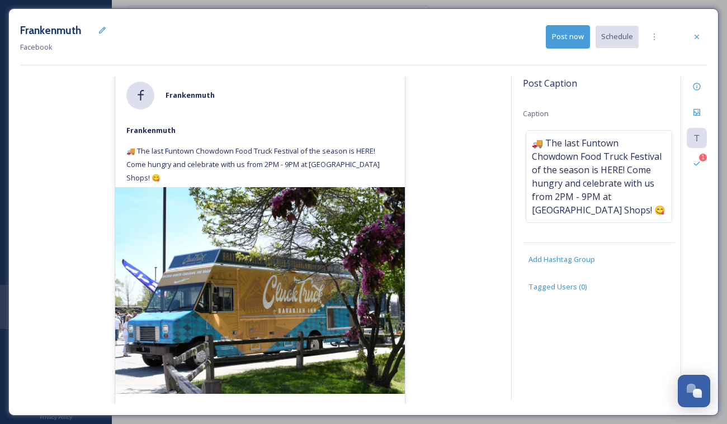
click at [556, 46] on button "Post now" at bounding box center [567, 36] width 44 height 23
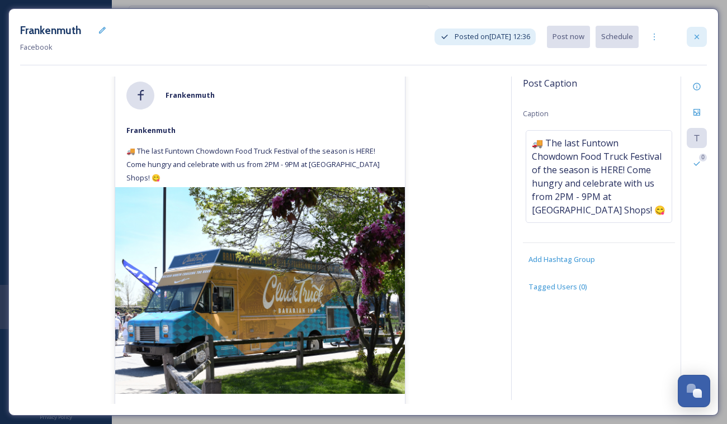
click at [696, 44] on div at bounding box center [696, 37] width 20 height 20
